Goal: Information Seeking & Learning: Learn about a topic

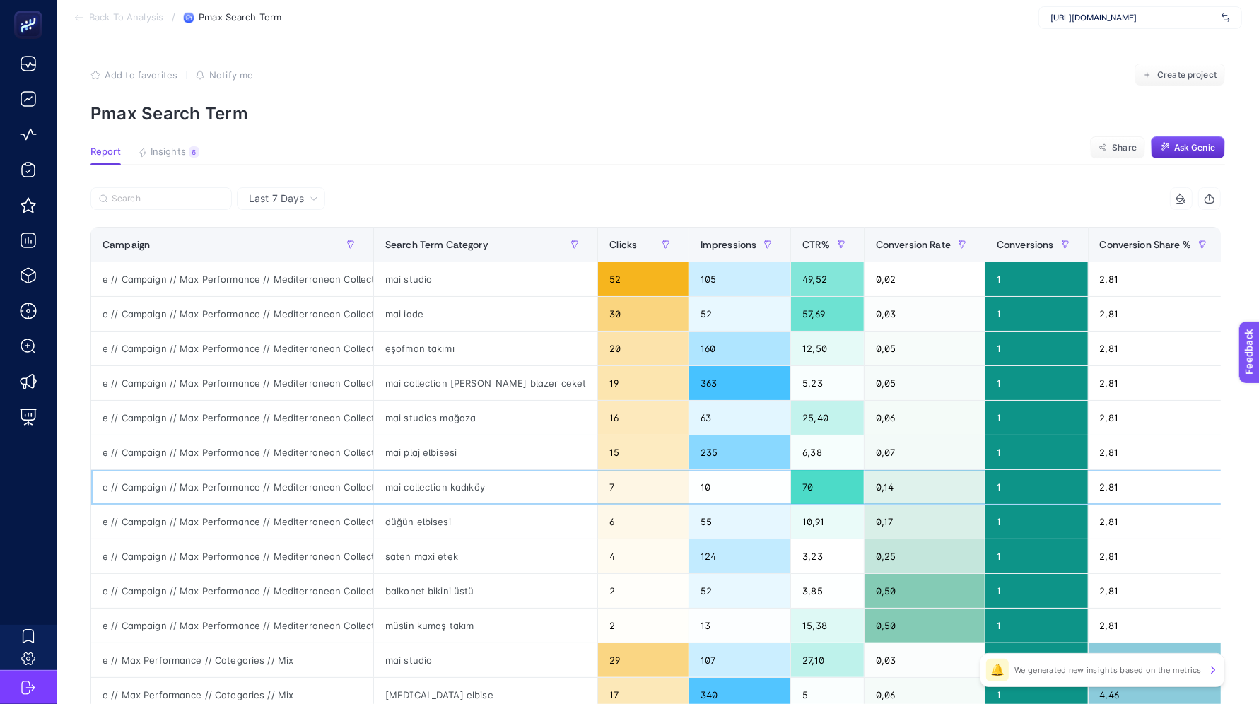
click at [367, 484] on div "e // Campaign // Max Performance // Mediterranean Collection // 08/07" at bounding box center [232, 487] width 282 height 34
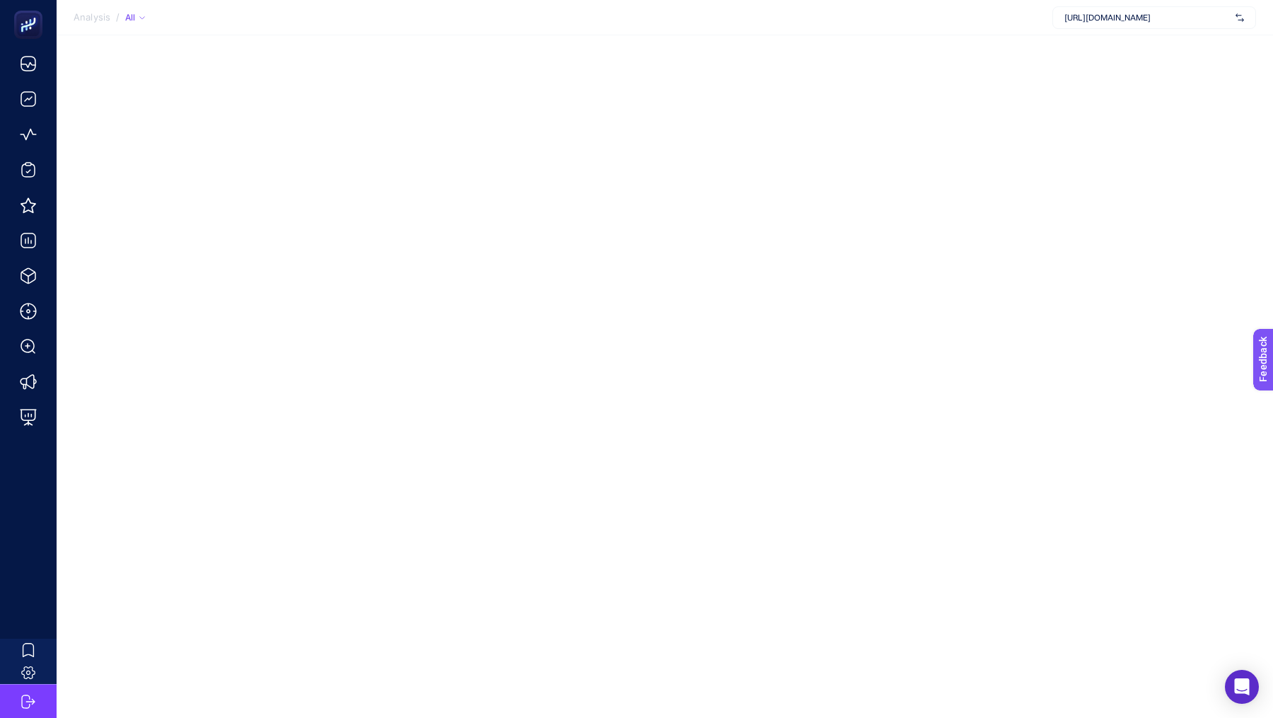
click at [1119, 17] on span "https://www.mai.com.tr/" at bounding box center [1146, 17] width 165 height 11
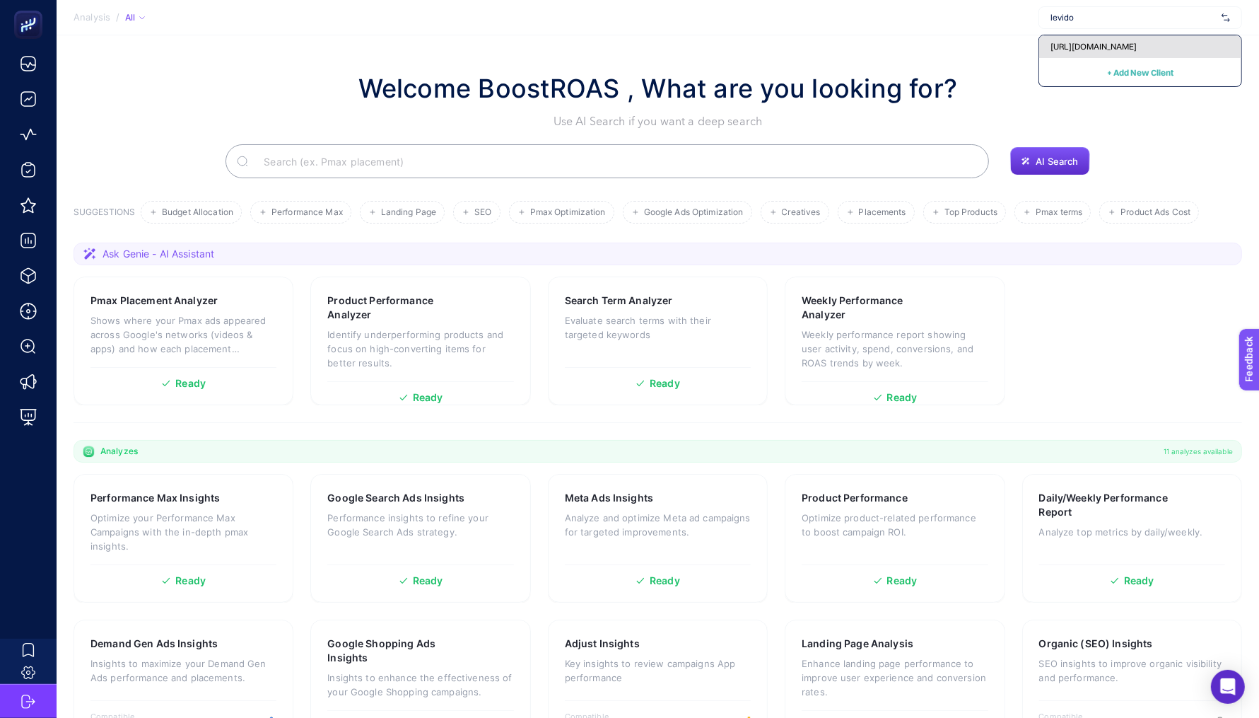
type input "levido"
click at [1137, 47] on span "[URL][DOMAIN_NAME]" at bounding box center [1094, 46] width 86 height 11
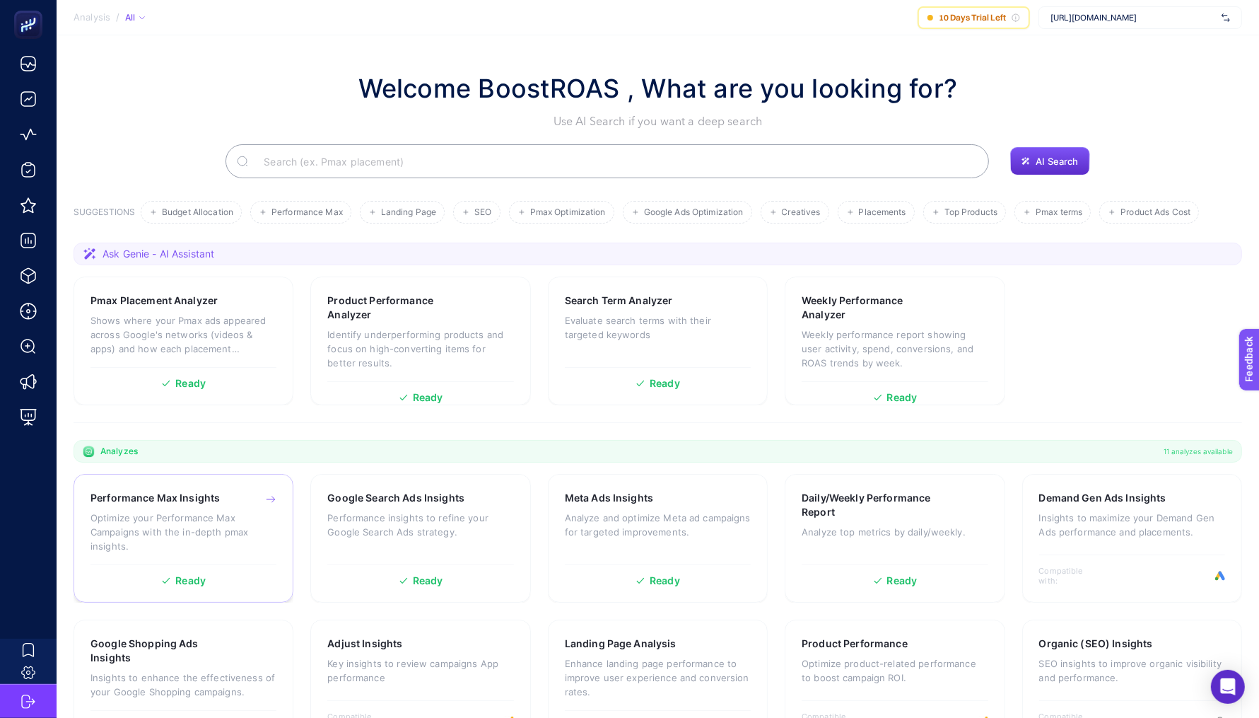
click at [232, 524] on p "Optimize your Performance Max Campaigns with the in-depth pmax insights." at bounding box center [184, 532] width 186 height 42
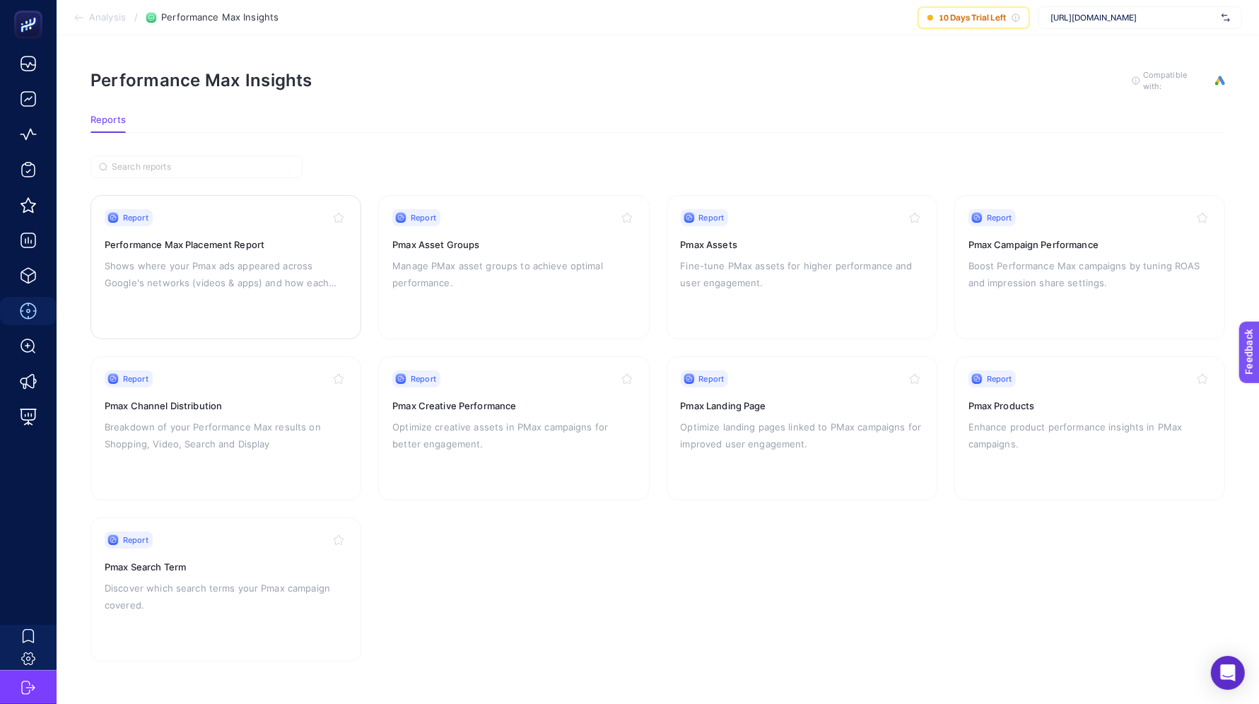
click at [241, 258] on p "Shows where your Pmax ads appeared across Google's networks (videos & apps) and…" at bounding box center [226, 274] width 243 height 34
